Goal: Task Accomplishment & Management: Use online tool/utility

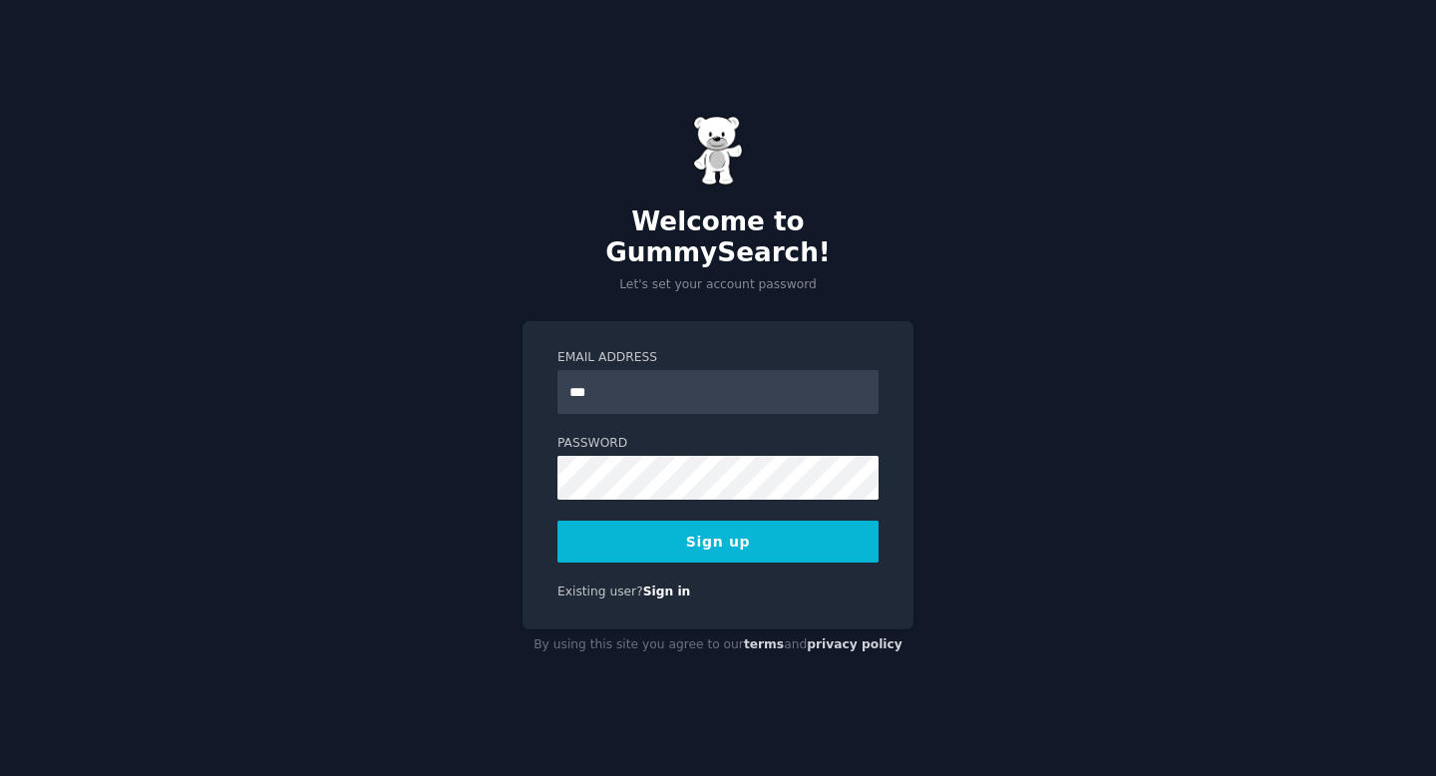
type input "**********"
click at [753, 525] on button "Sign up" at bounding box center [717, 542] width 321 height 42
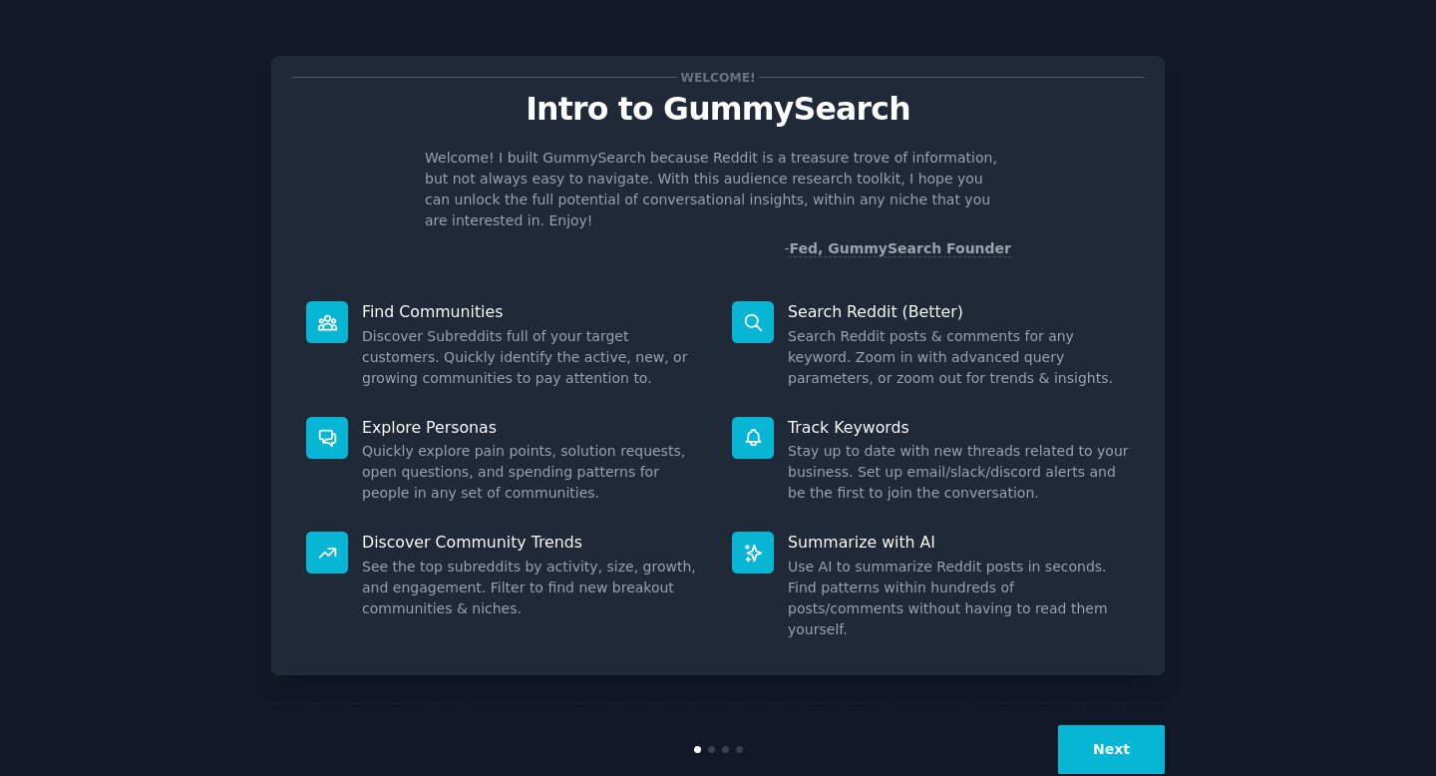
click at [1111, 725] on button "Next" at bounding box center [1111, 749] width 107 height 49
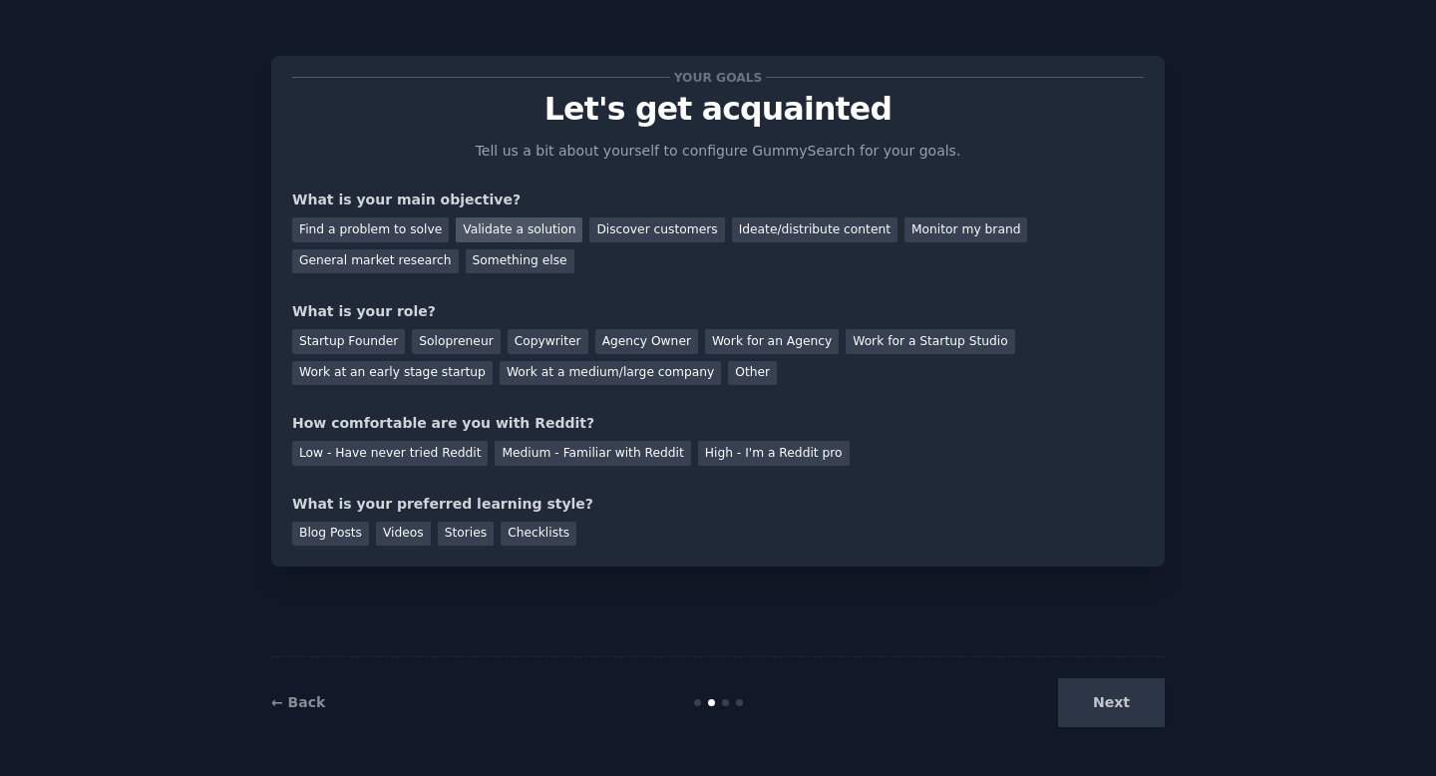
click at [534, 222] on div "Validate a solution" at bounding box center [519, 229] width 127 height 25
click at [414, 233] on div "Find a problem to solve" at bounding box center [370, 229] width 157 height 25
click at [533, 231] on div "Validate a solution" at bounding box center [519, 229] width 127 height 25
click at [621, 289] on div "Your goals Let's get acquainted Tell us a bit about yourself to configure Gummy…" at bounding box center [718, 311] width 852 height 469
click at [609, 238] on div "Discover customers" at bounding box center [656, 229] width 135 height 25
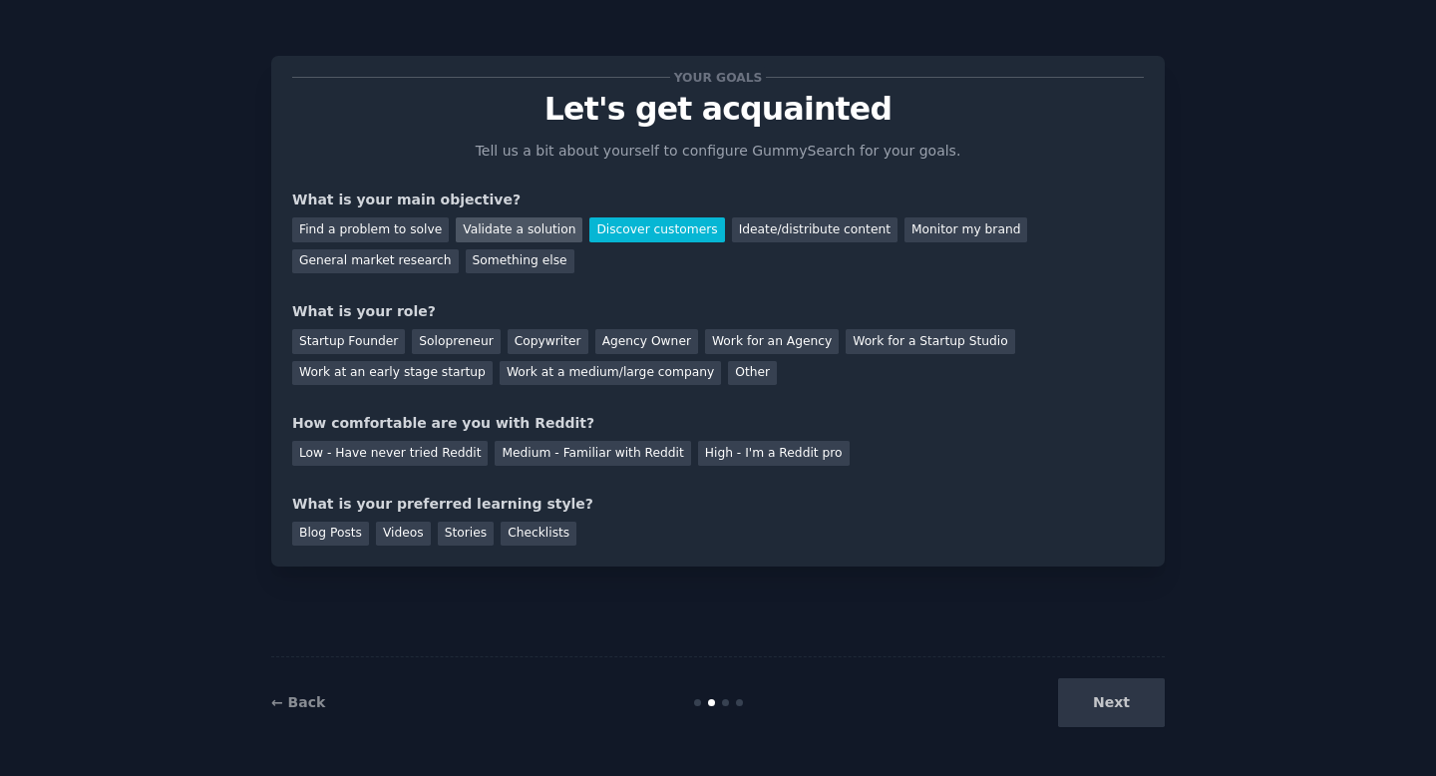
click at [532, 234] on div "Validate a solution" at bounding box center [519, 229] width 127 height 25
click at [372, 343] on div "Startup Founder" at bounding box center [348, 341] width 113 height 25
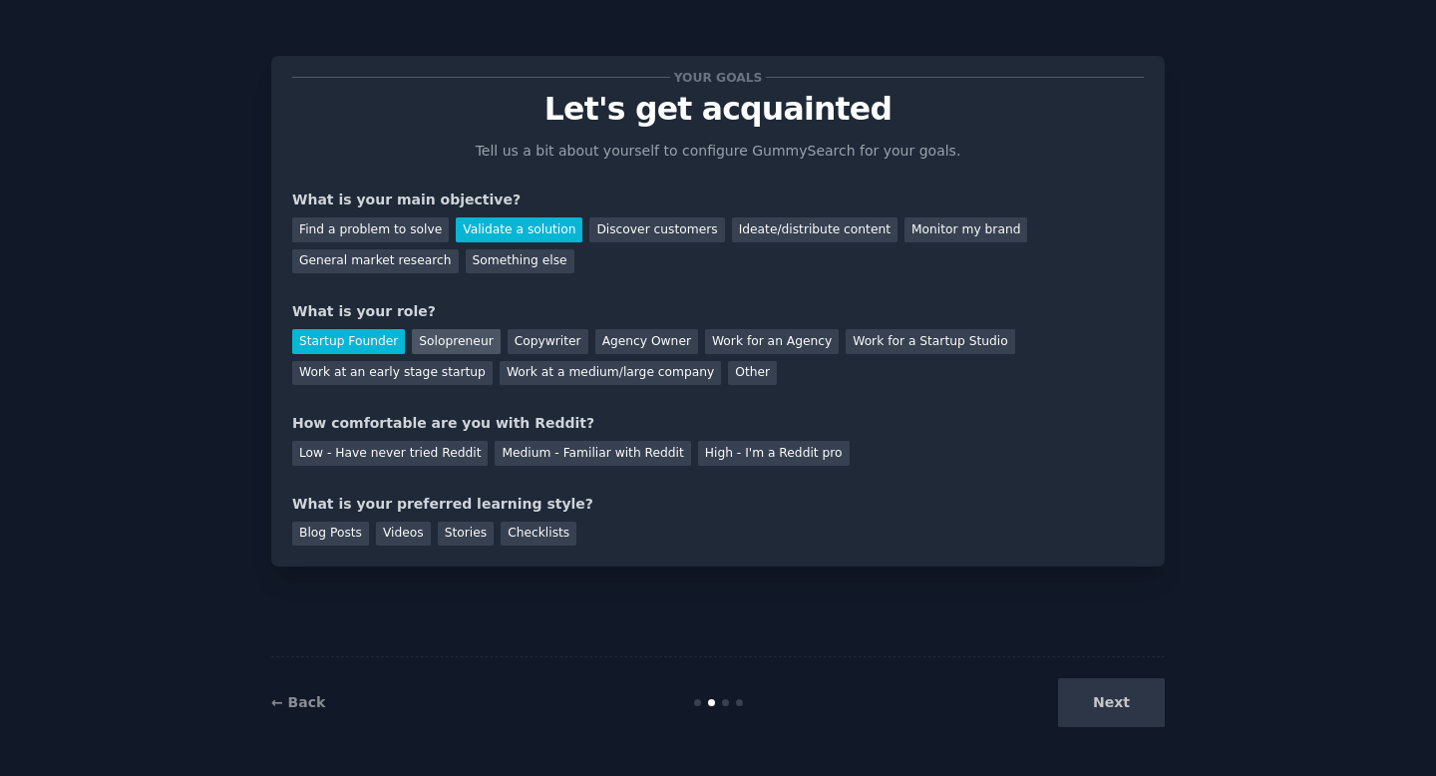
click at [460, 342] on div "Solopreneur" at bounding box center [456, 341] width 88 height 25
click at [375, 340] on div "Startup Founder" at bounding box center [348, 341] width 113 height 25
click at [613, 467] on div "Your goals Let's get acquainted Tell us a bit about yourself to configure Gummy…" at bounding box center [718, 311] width 852 height 469
click at [613, 456] on div "Medium - Familiar with Reddit" at bounding box center [592, 453] width 195 height 25
click at [464, 541] on div "Stories" at bounding box center [466, 534] width 56 height 25
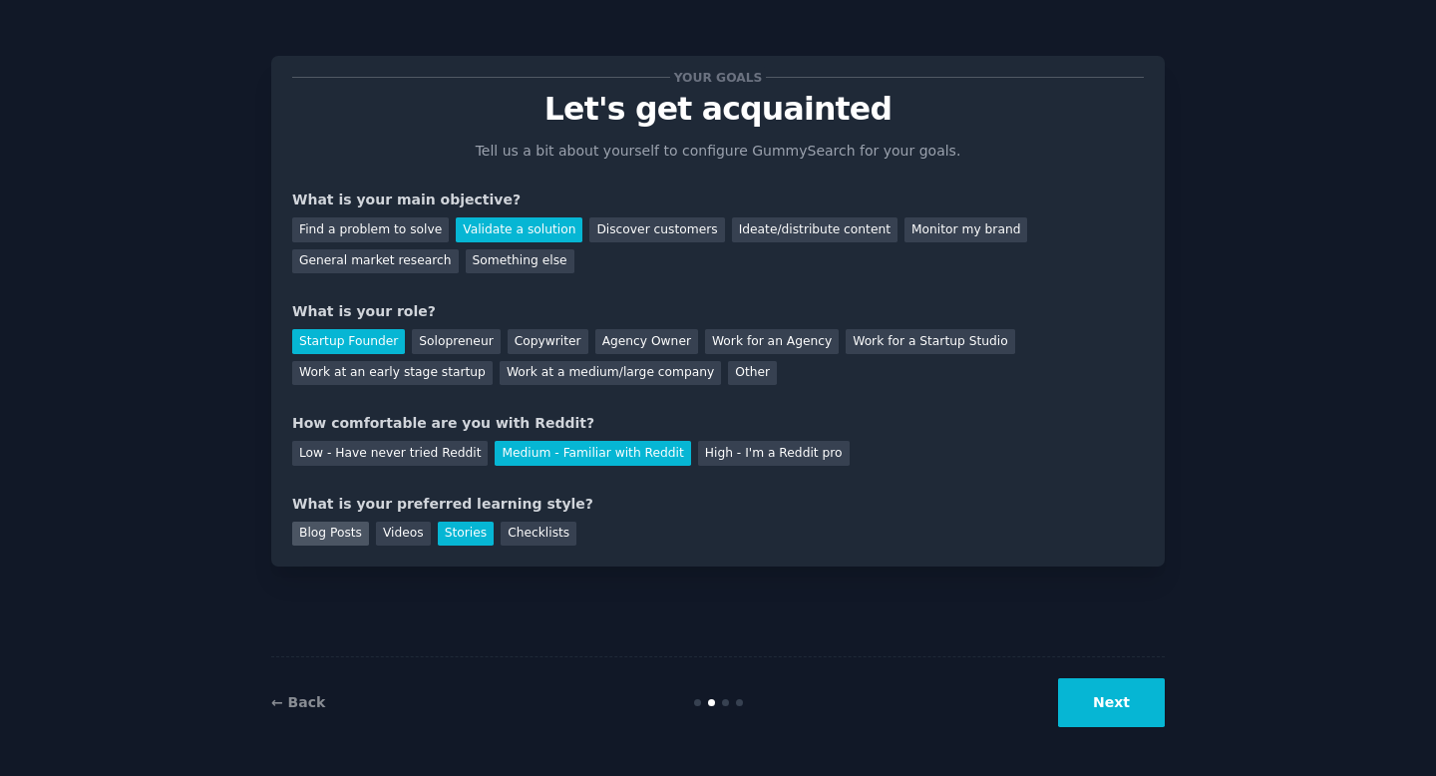
click at [349, 527] on div "Blog Posts" at bounding box center [330, 534] width 77 height 25
click at [1098, 704] on button "Next" at bounding box center [1111, 702] width 107 height 49
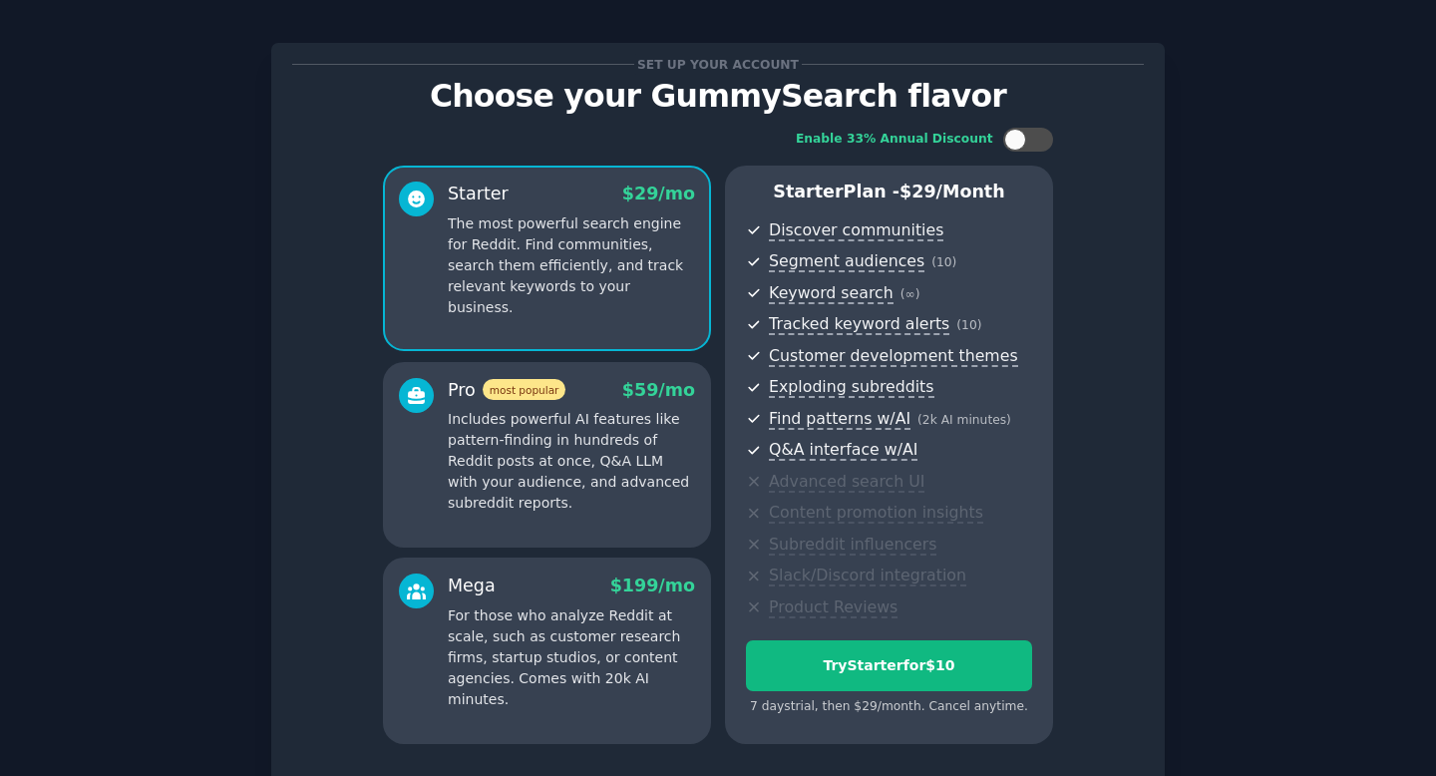
scroll to position [170, 0]
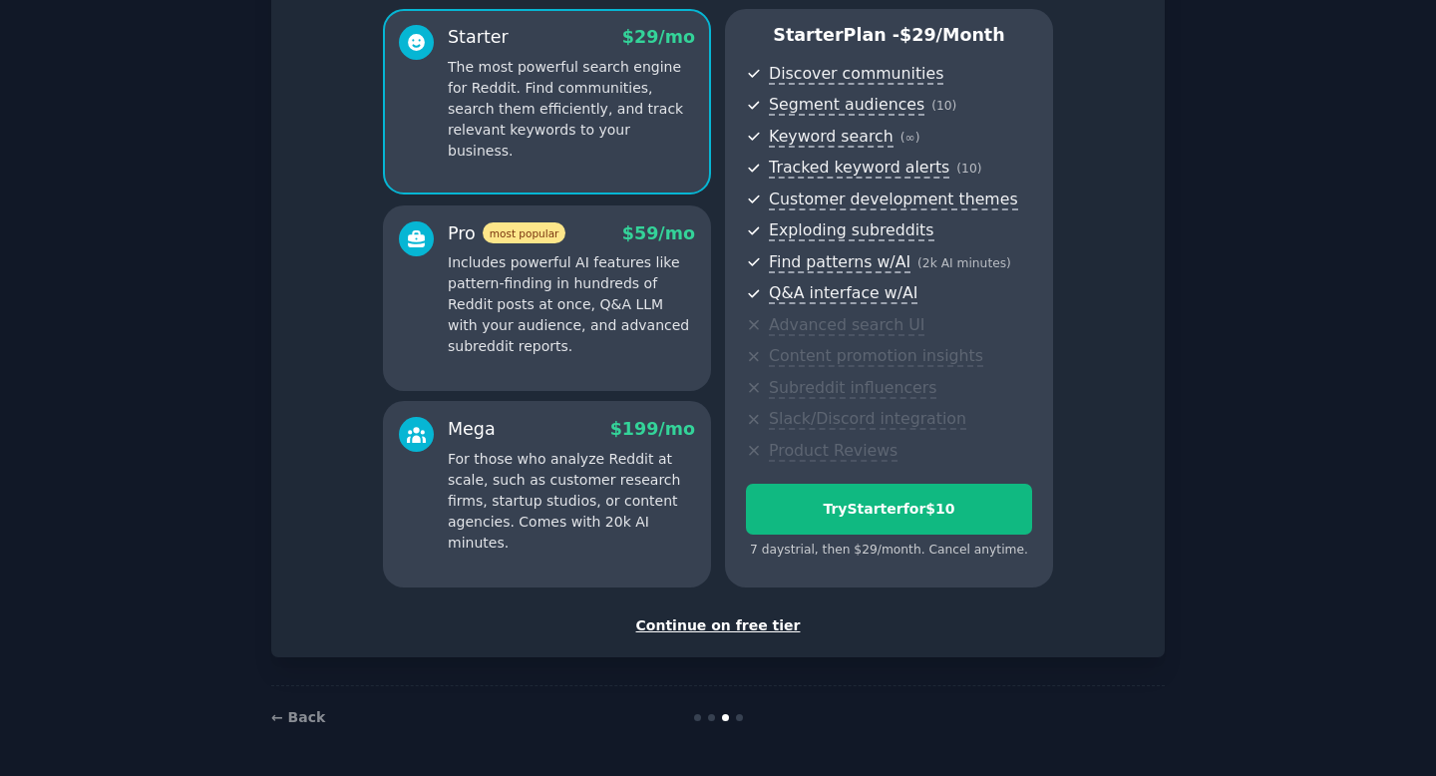
click at [741, 630] on div "Continue on free tier" at bounding box center [718, 625] width 852 height 21
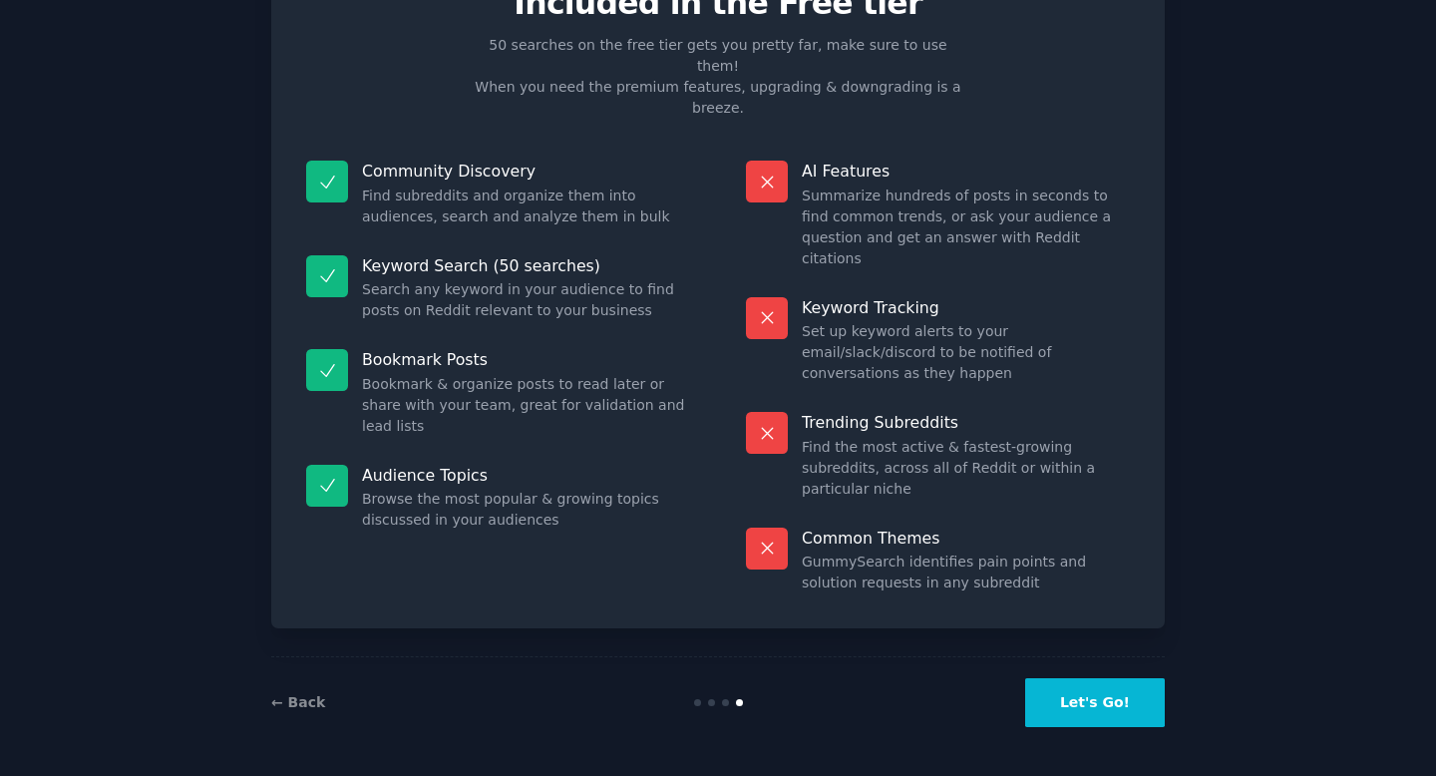
scroll to position [1, 0]
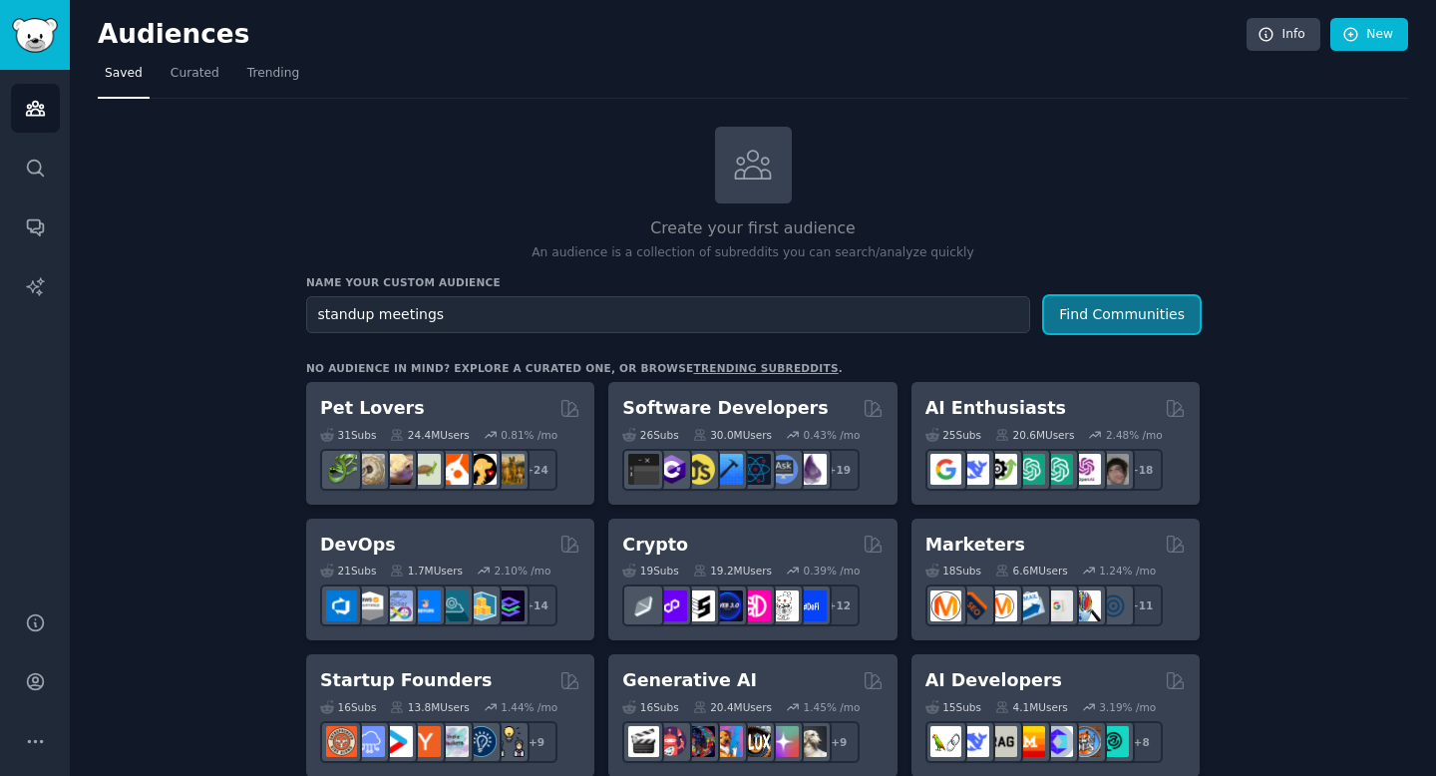
click at [1135, 309] on button "Find Communities" at bounding box center [1122, 314] width 156 height 37
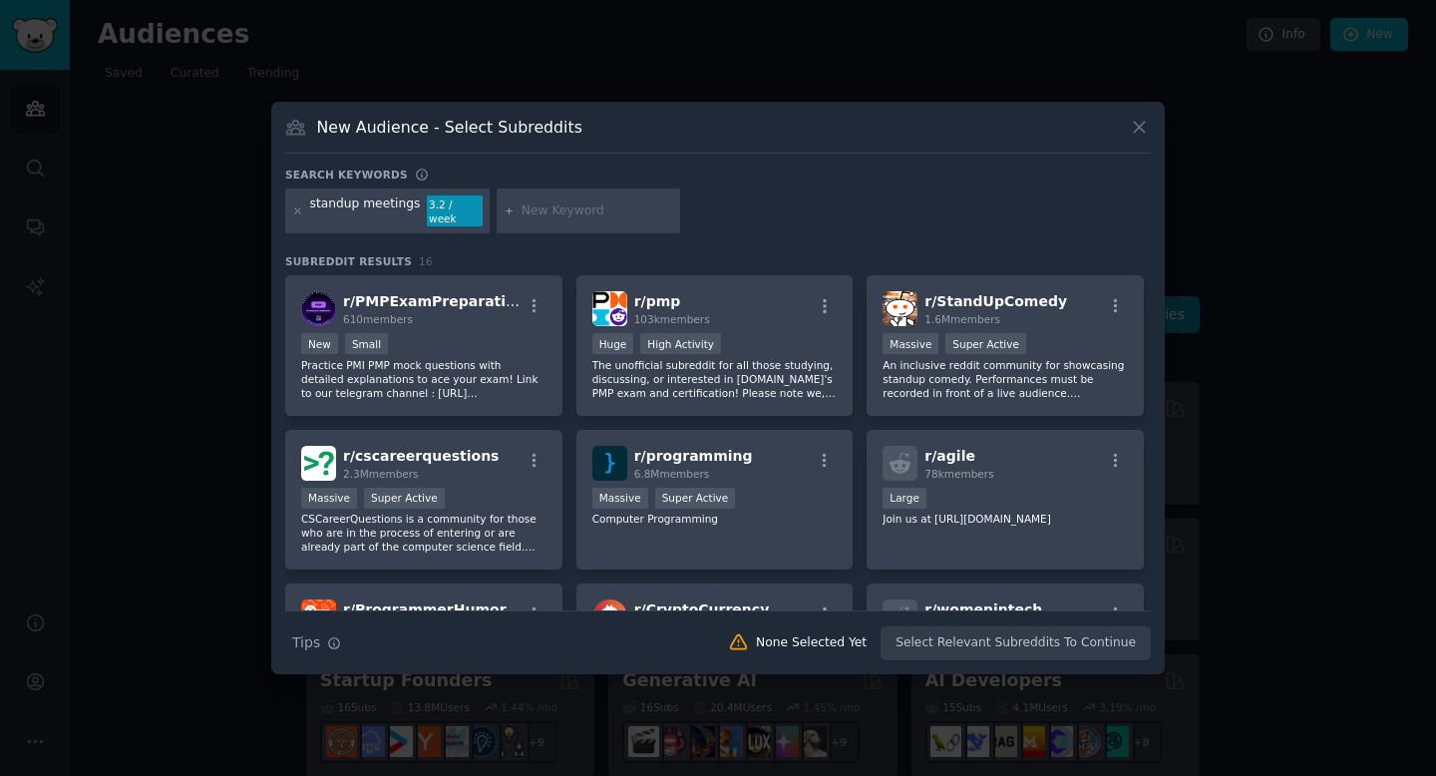
click at [1139, 139] on button at bounding box center [1139, 127] width 23 height 23
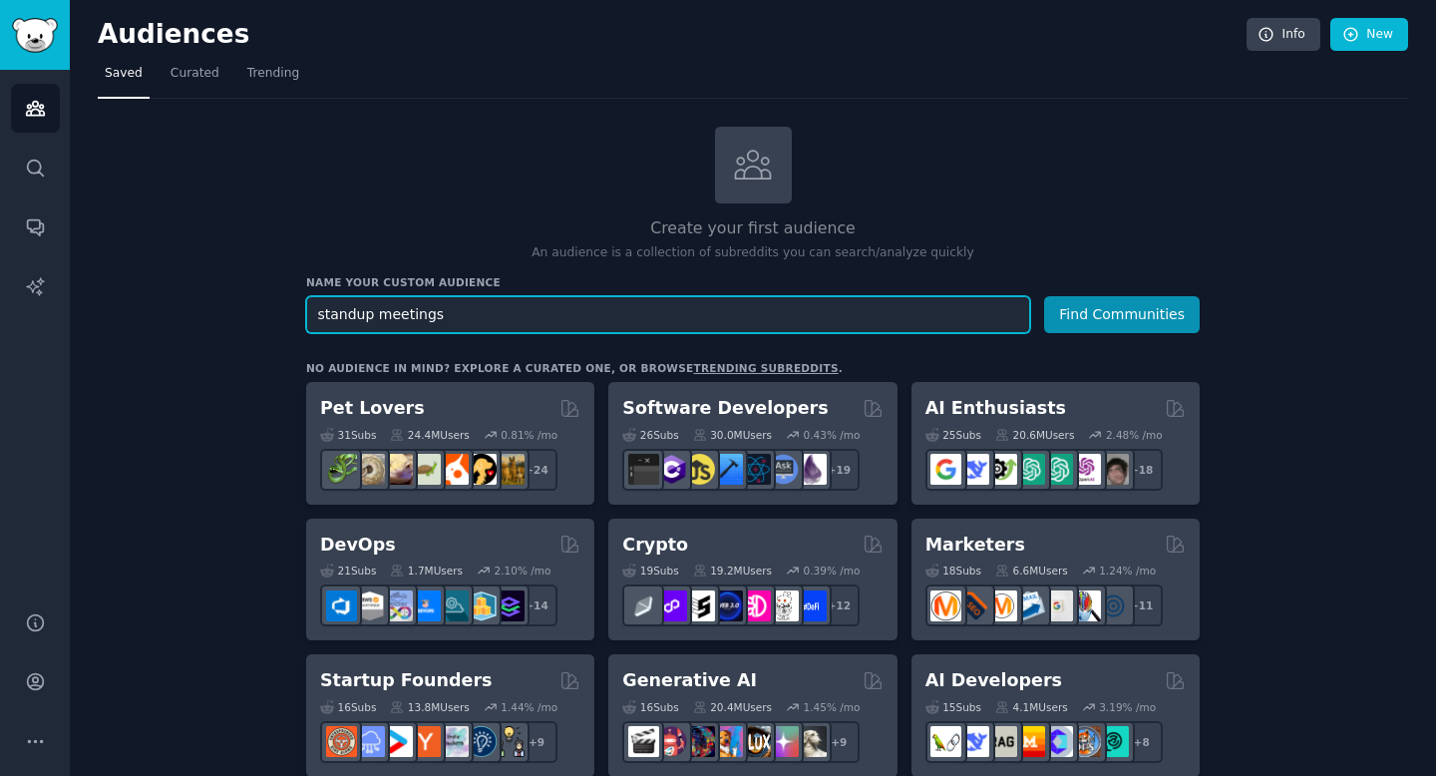
click at [421, 317] on input "standup meetings" at bounding box center [668, 314] width 724 height 37
type input "meetings"
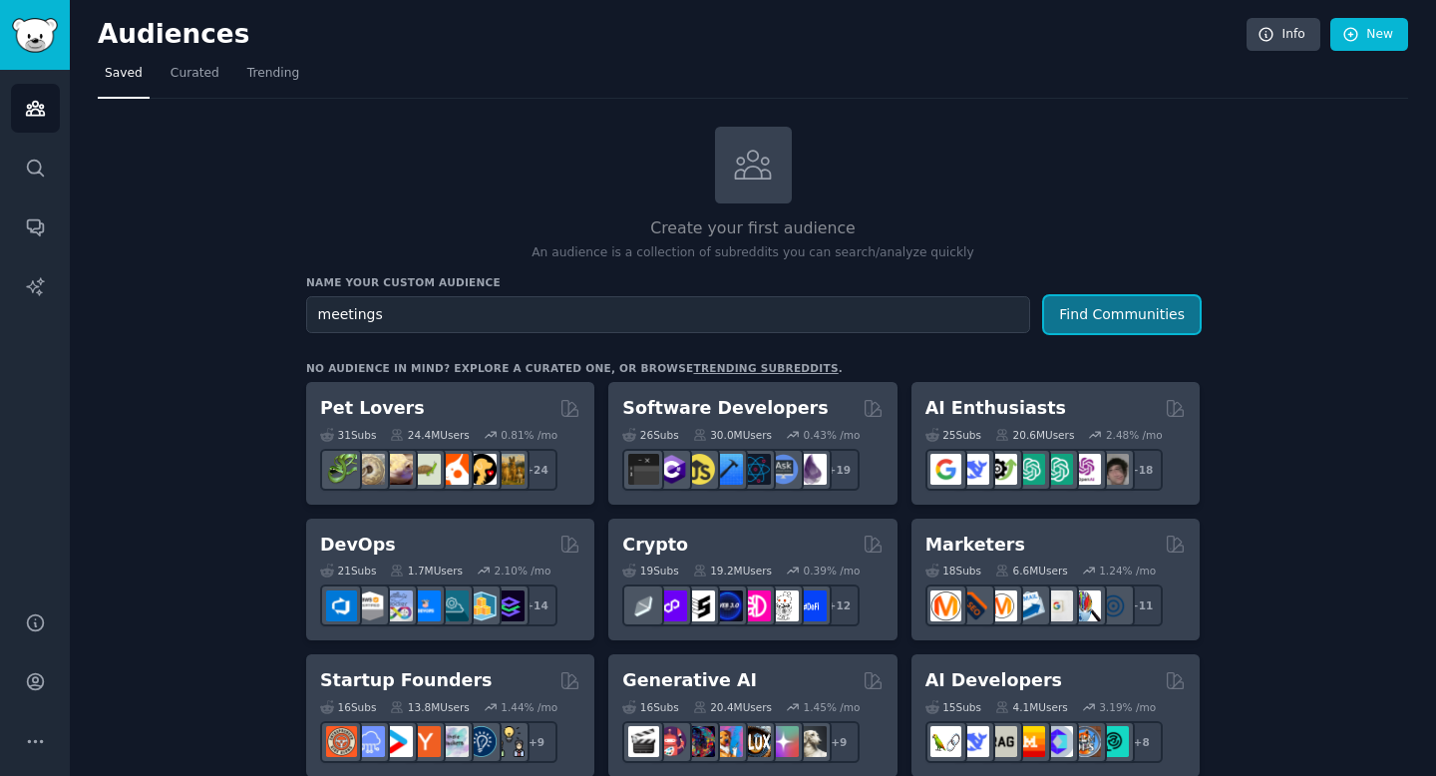
click at [1059, 310] on button "Find Communities" at bounding box center [1122, 314] width 156 height 37
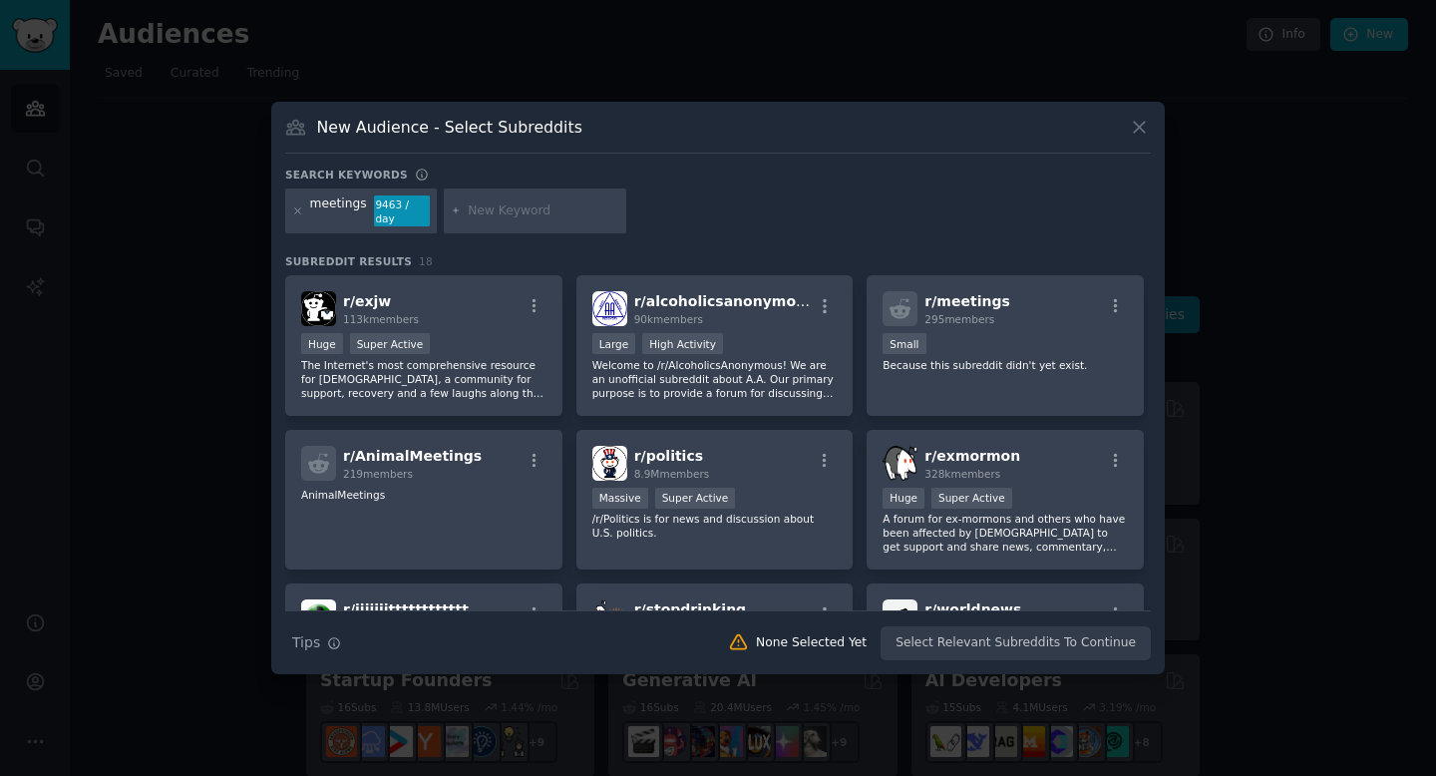
click at [533, 205] on input "text" at bounding box center [544, 211] width 152 height 18
type input "standup meetings"
click at [453, 213] on icon at bounding box center [456, 210] width 11 height 11
click at [451, 213] on icon at bounding box center [456, 210] width 11 height 11
click at [596, 214] on input "standup meetings" at bounding box center [544, 211] width 152 height 18
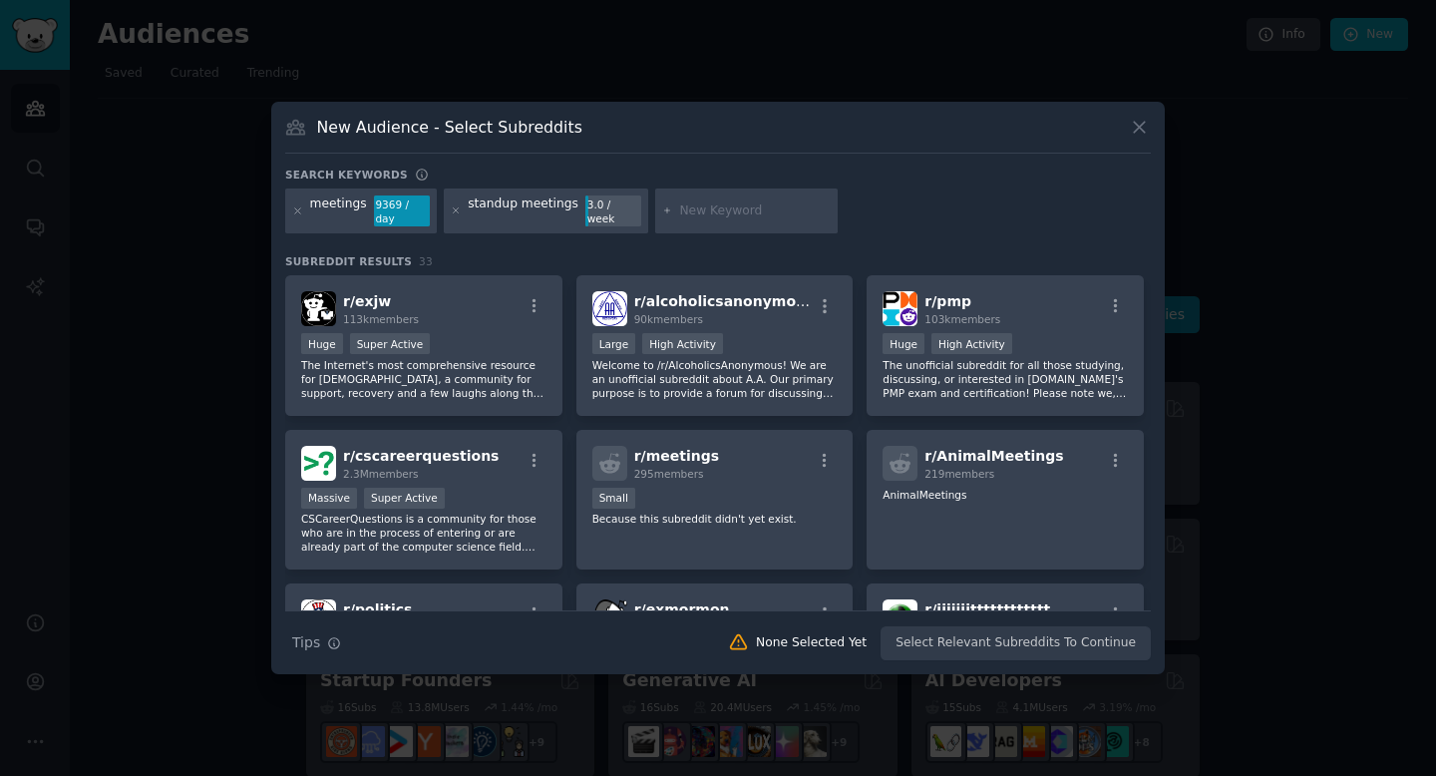
click at [692, 210] on input "text" at bounding box center [755, 211] width 152 height 18
type input "corporate world"
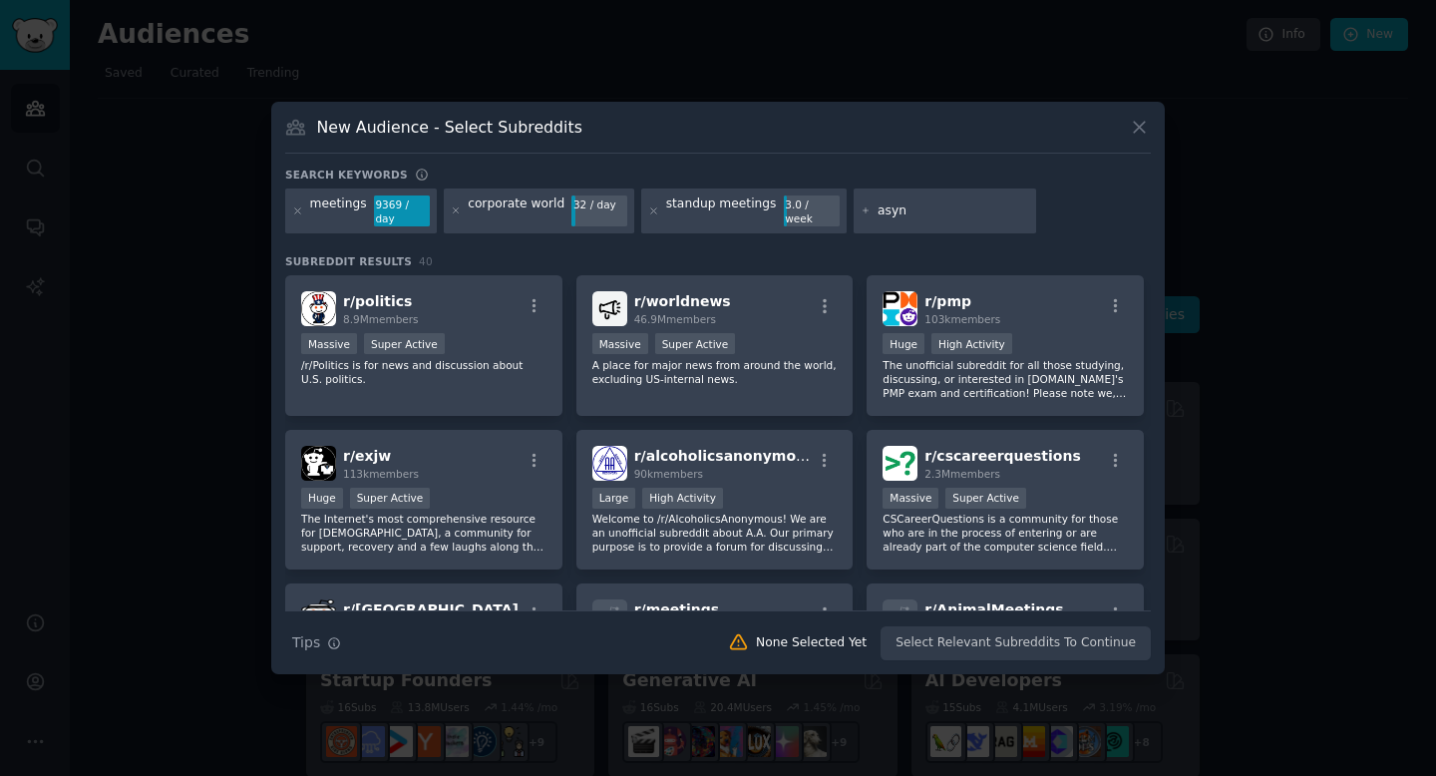
type input "async"
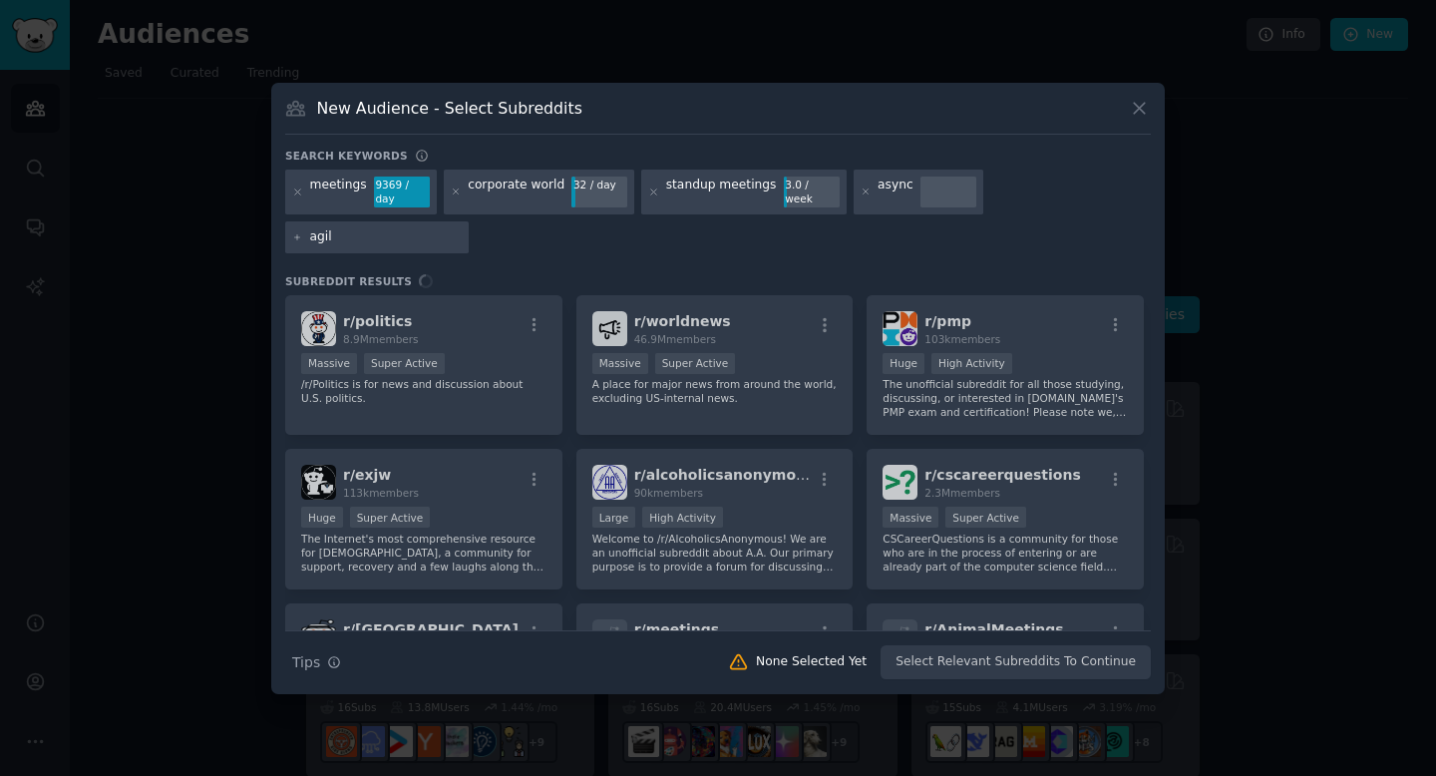
type input "agile"
